Goal: Information Seeking & Learning: Learn about a topic

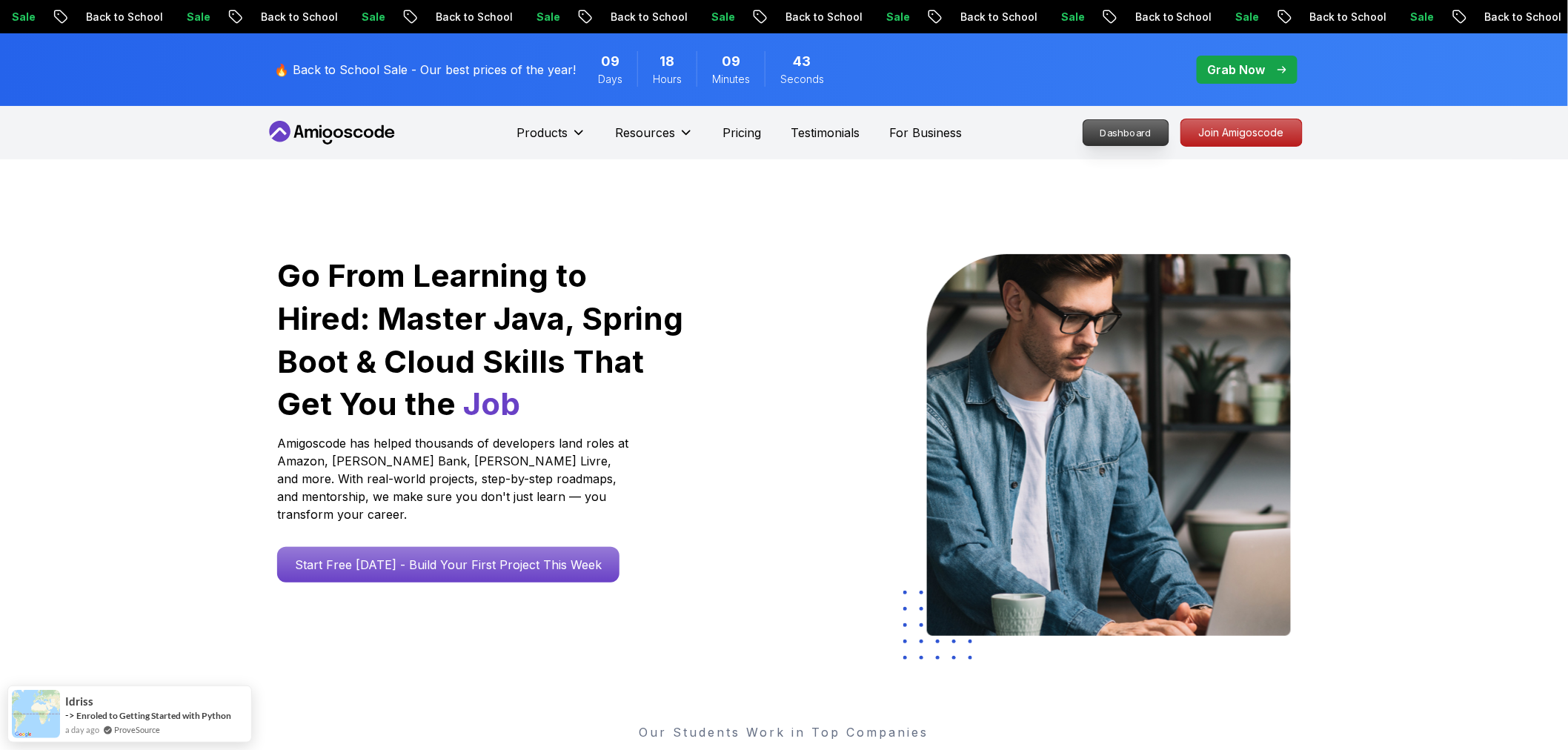
click at [1123, 134] on p "Dashboard" at bounding box center [1125, 133] width 85 height 25
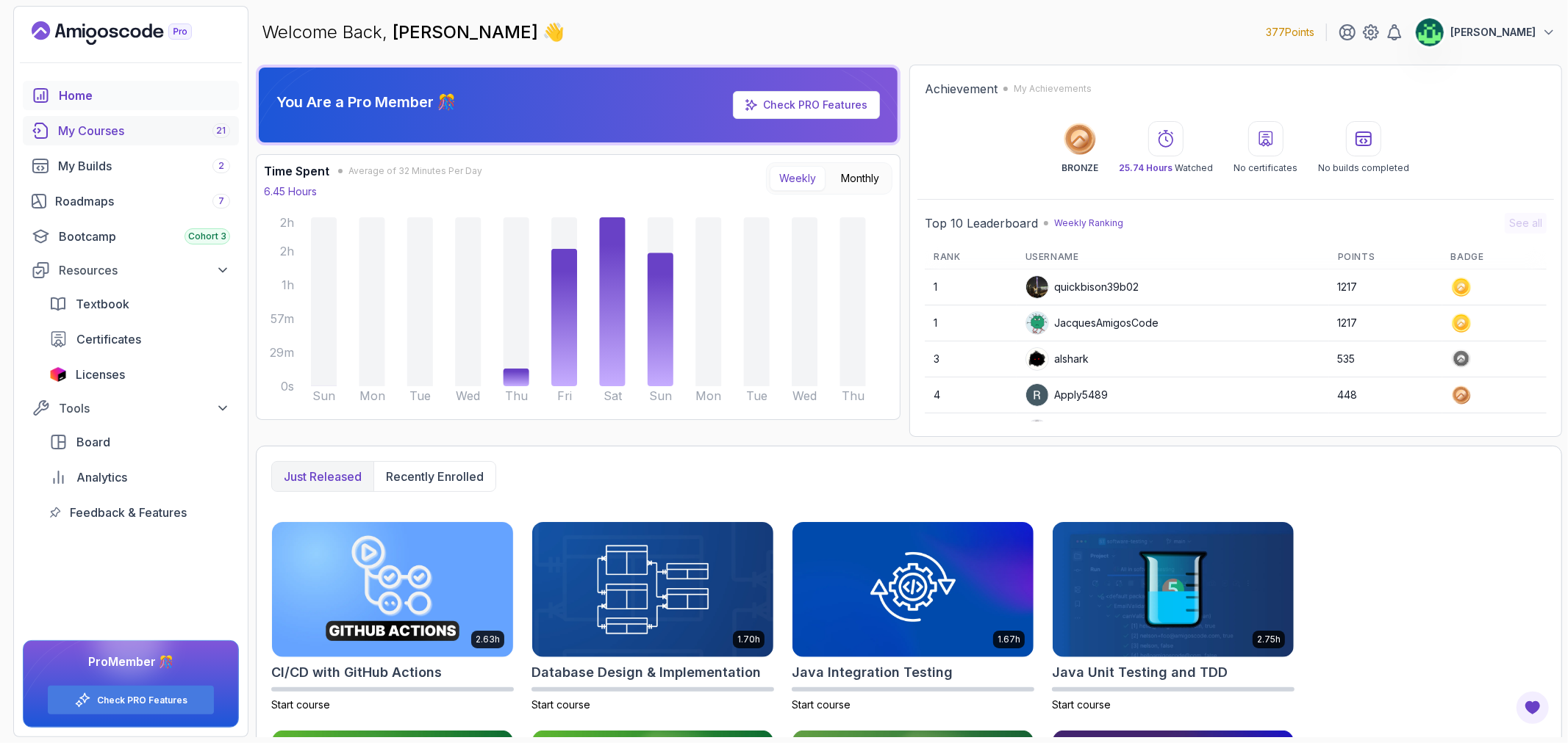
click at [145, 135] on div "My Courses 21" at bounding box center [144, 130] width 172 height 18
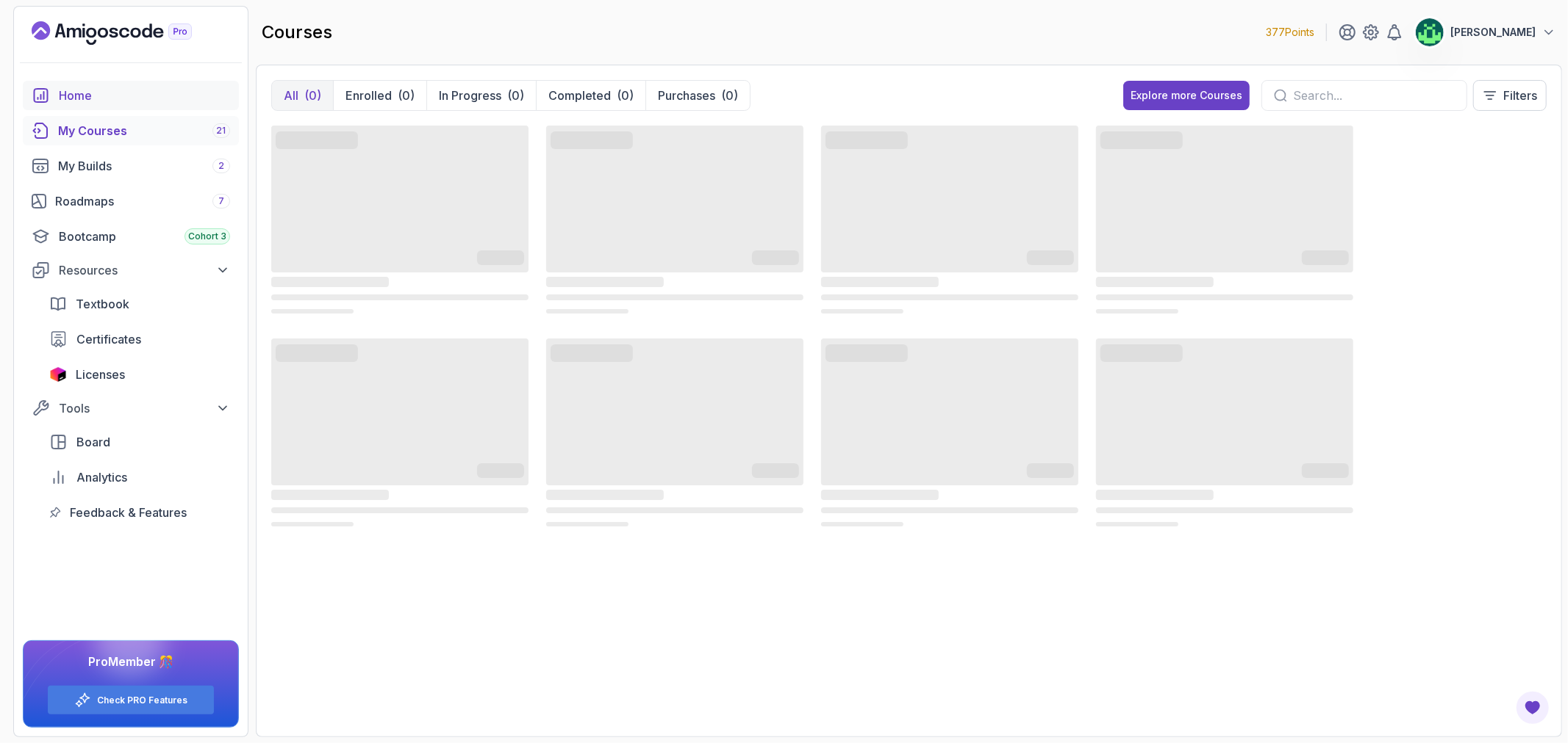
click at [125, 97] on div "Home" at bounding box center [144, 95] width 171 height 18
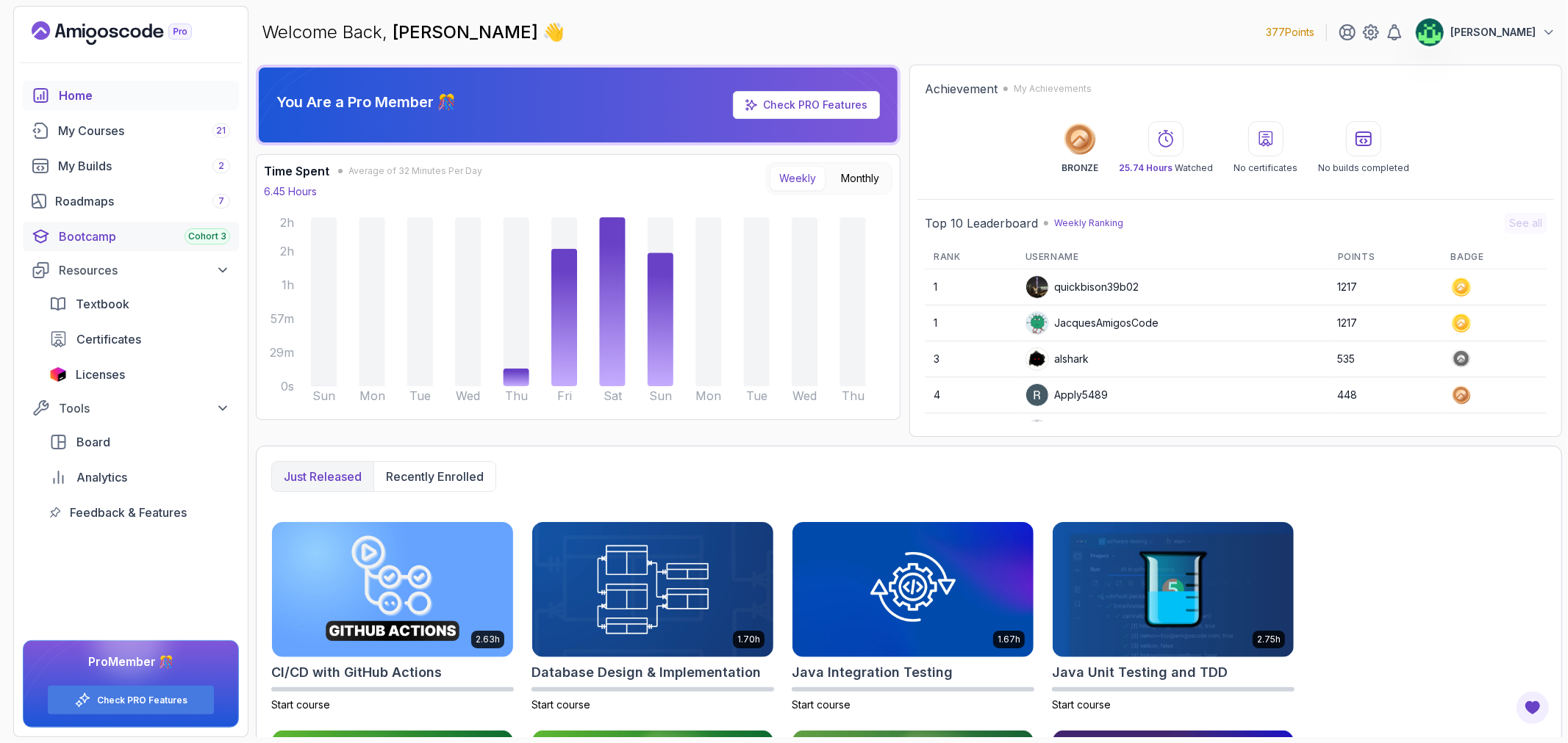
click at [113, 233] on div "Bootcamp Cohort 3" at bounding box center [144, 236] width 171 height 18
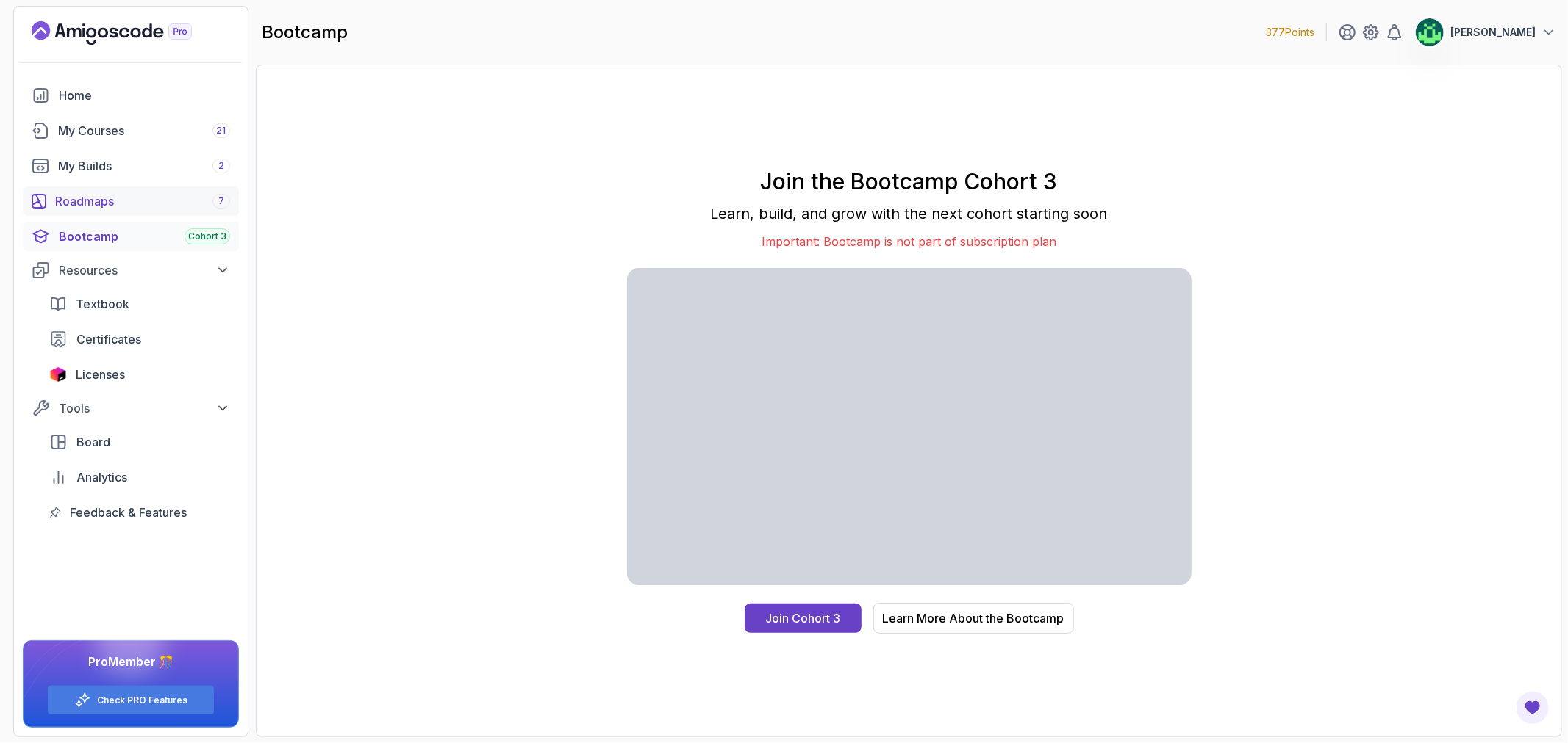
click at [121, 193] on div "Roadmaps 7" at bounding box center [142, 201] width 175 height 18
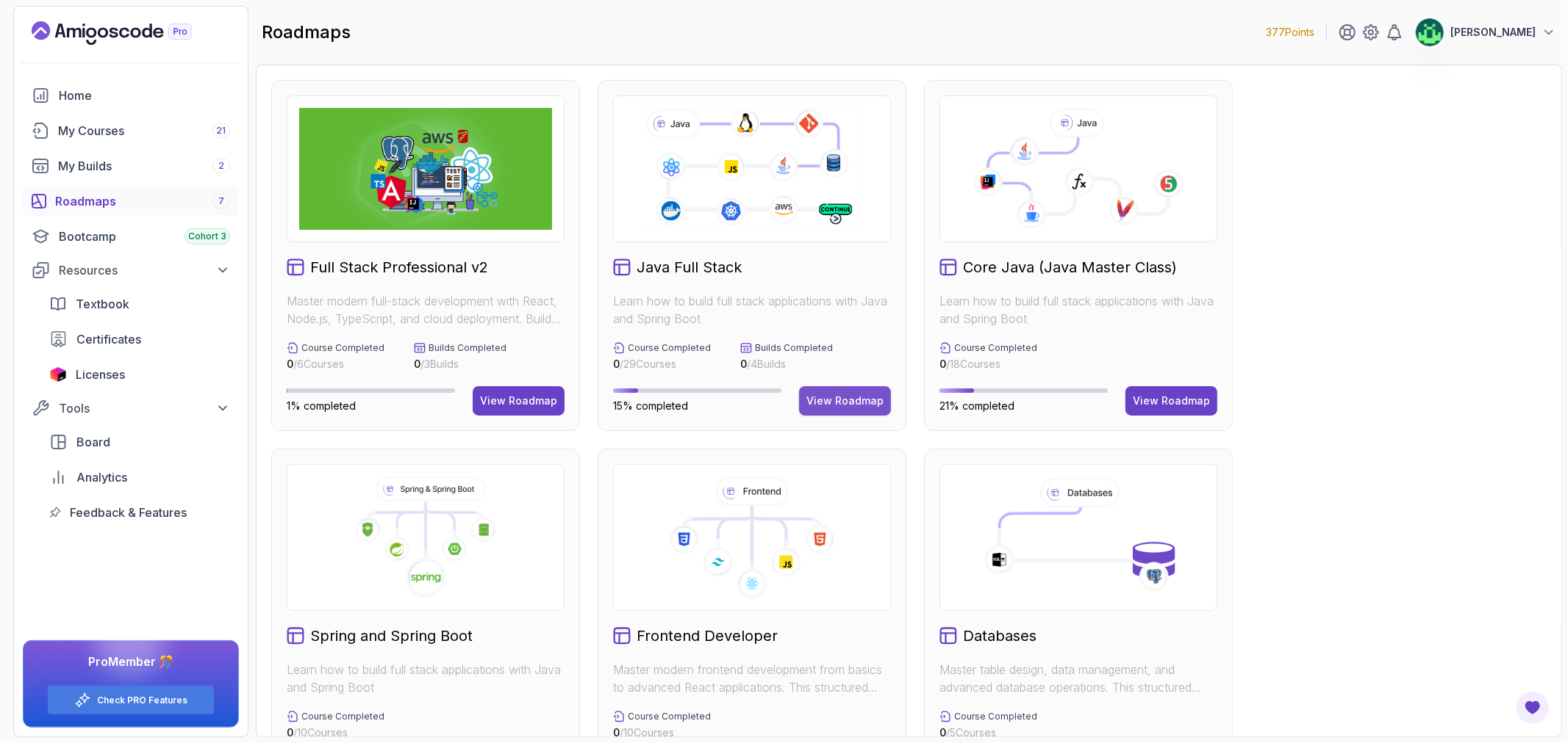
click at [849, 401] on div "View Roadmap" at bounding box center [845, 402] width 78 height 15
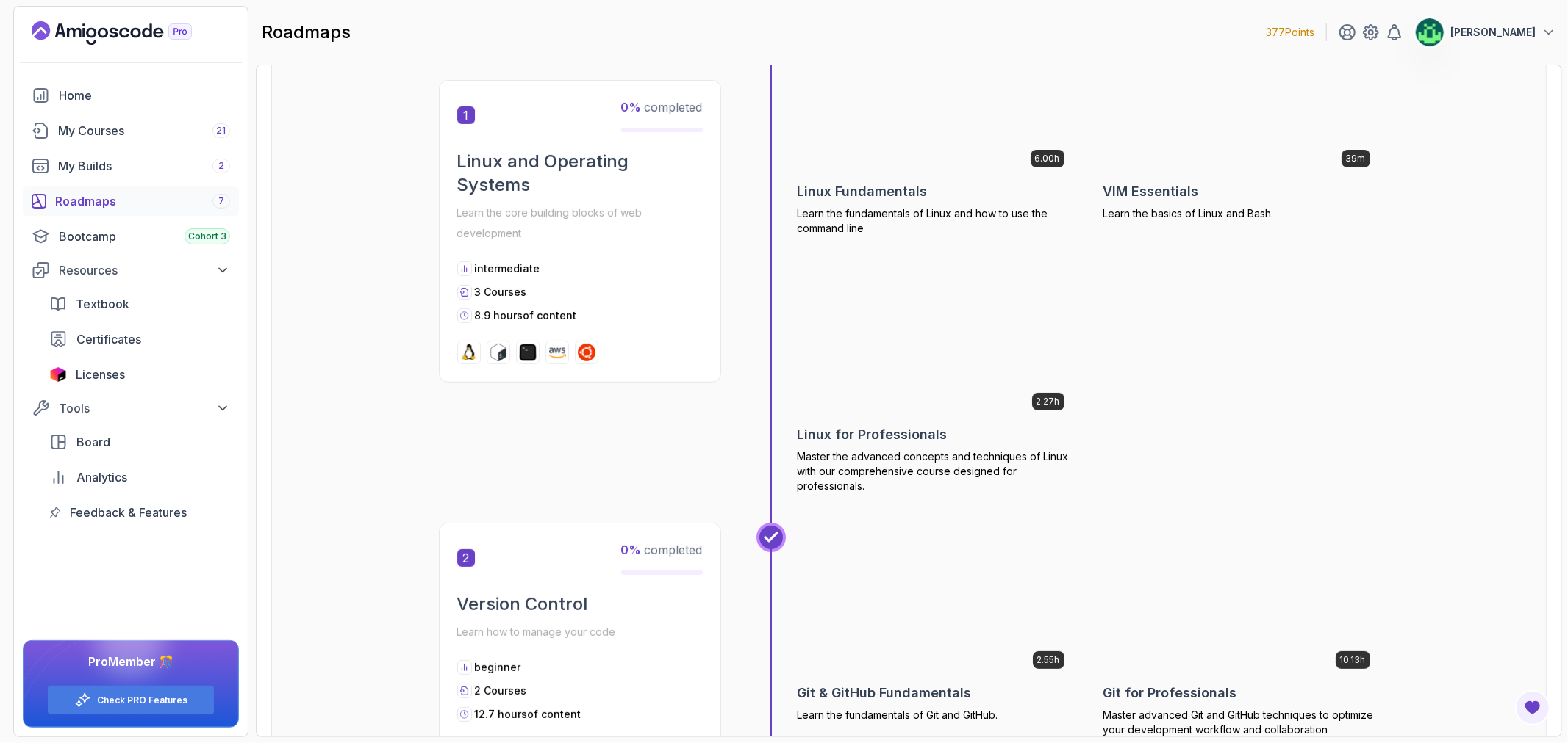
scroll to position [245, 0]
